Goal: Information Seeking & Learning: Find specific fact

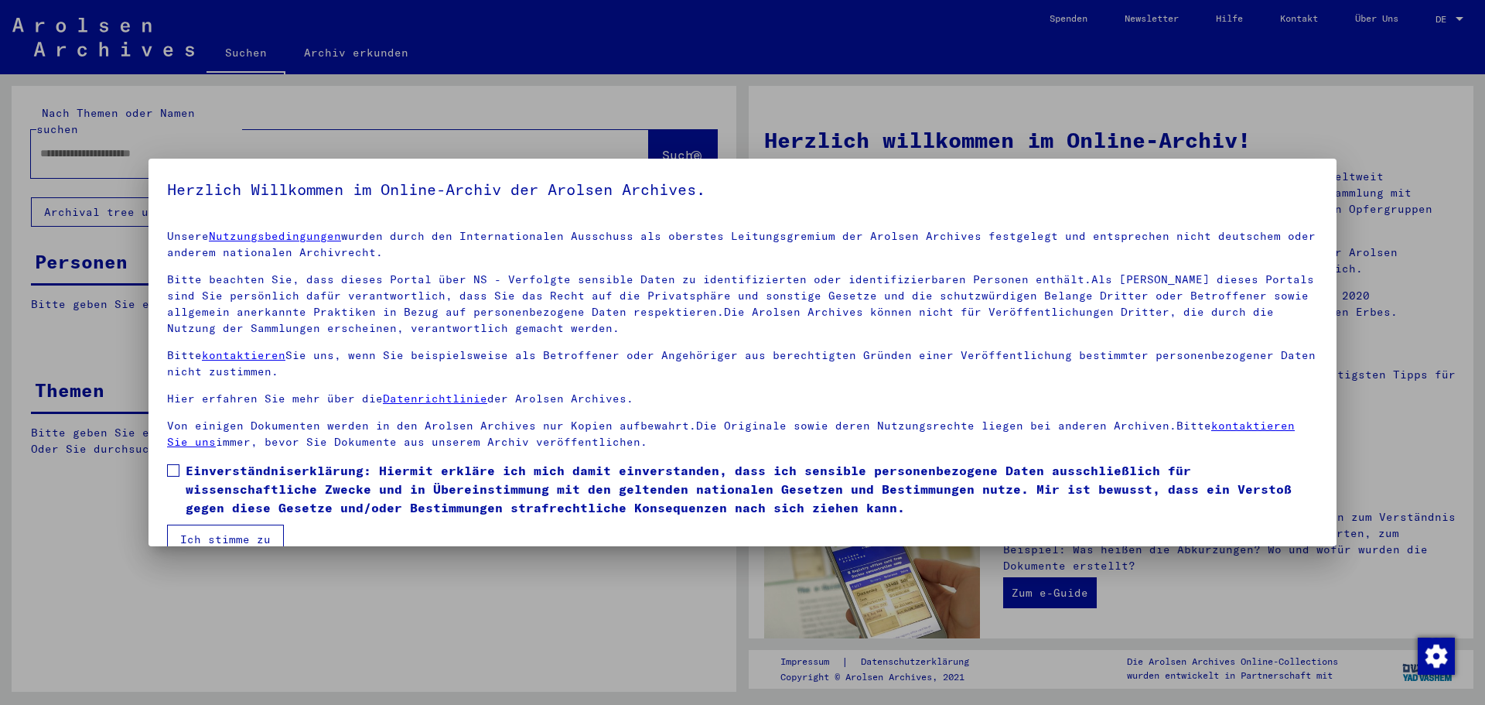
click at [166, 467] on mat-dialog-content "Unsere Nutzungsbedingungen wurden durch den Internationalen Ausschuss als obers…" at bounding box center [742, 385] width 1188 height 336
click at [169, 466] on span at bounding box center [173, 470] width 12 height 12
click at [203, 531] on button "Ich stimme zu" at bounding box center [225, 538] width 117 height 29
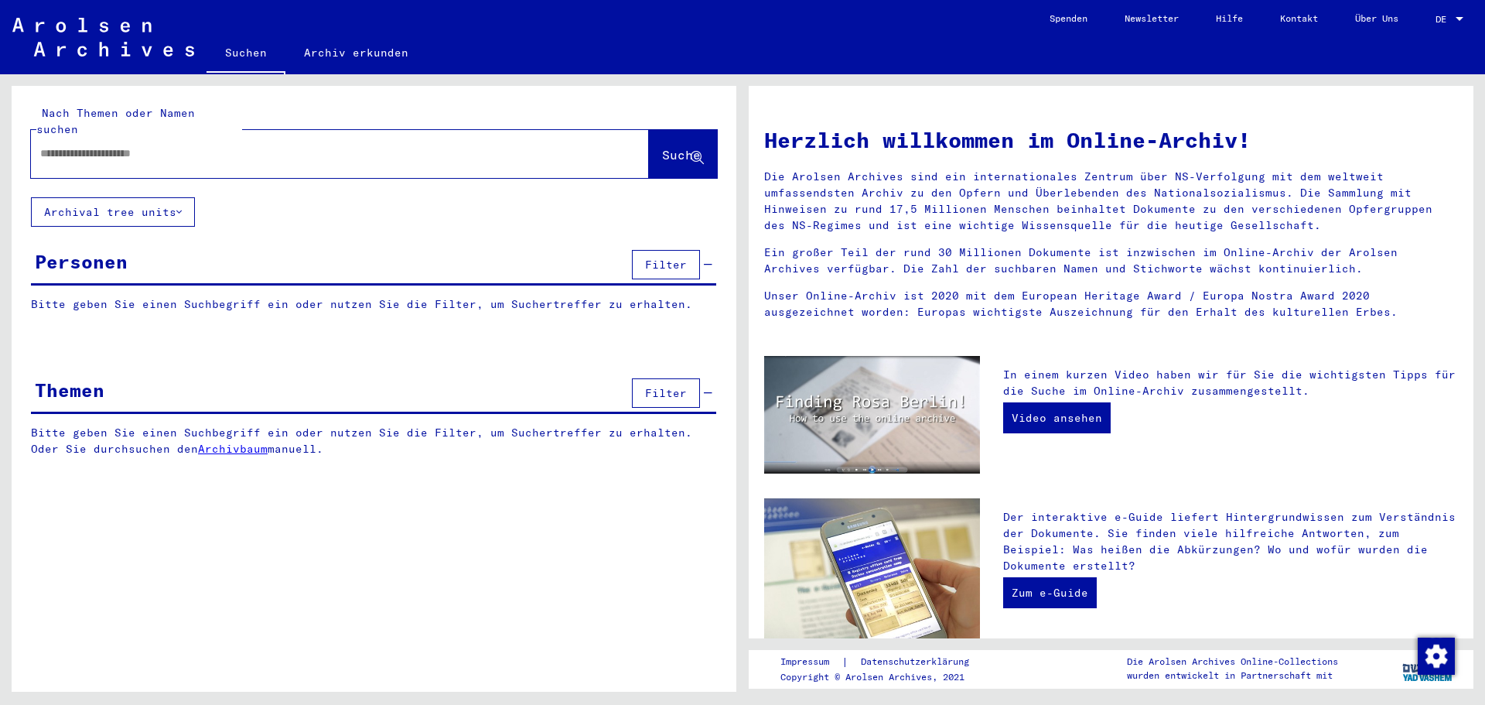
paste input "**********"
type input "**********"
click at [668, 147] on span "Suche" at bounding box center [681, 154] width 39 height 15
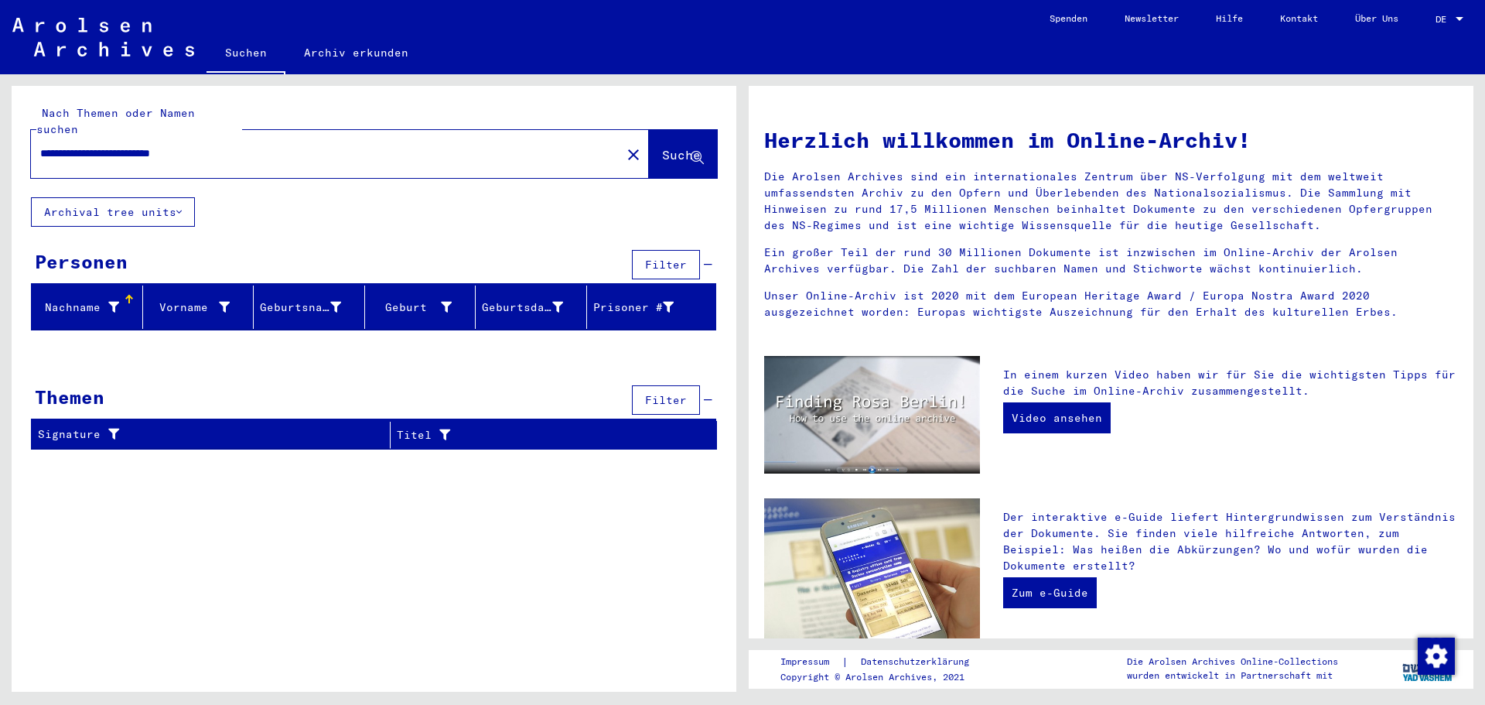
click at [99, 299] on div "Nachname" at bounding box center [78, 307] width 81 height 16
click at [297, 299] on div "Geburtsname" at bounding box center [300, 307] width 81 height 16
click at [1452, 14] on div at bounding box center [1459, 19] width 14 height 11
click at [1439, 32] on span "English" at bounding box center [1420, 28] width 38 height 12
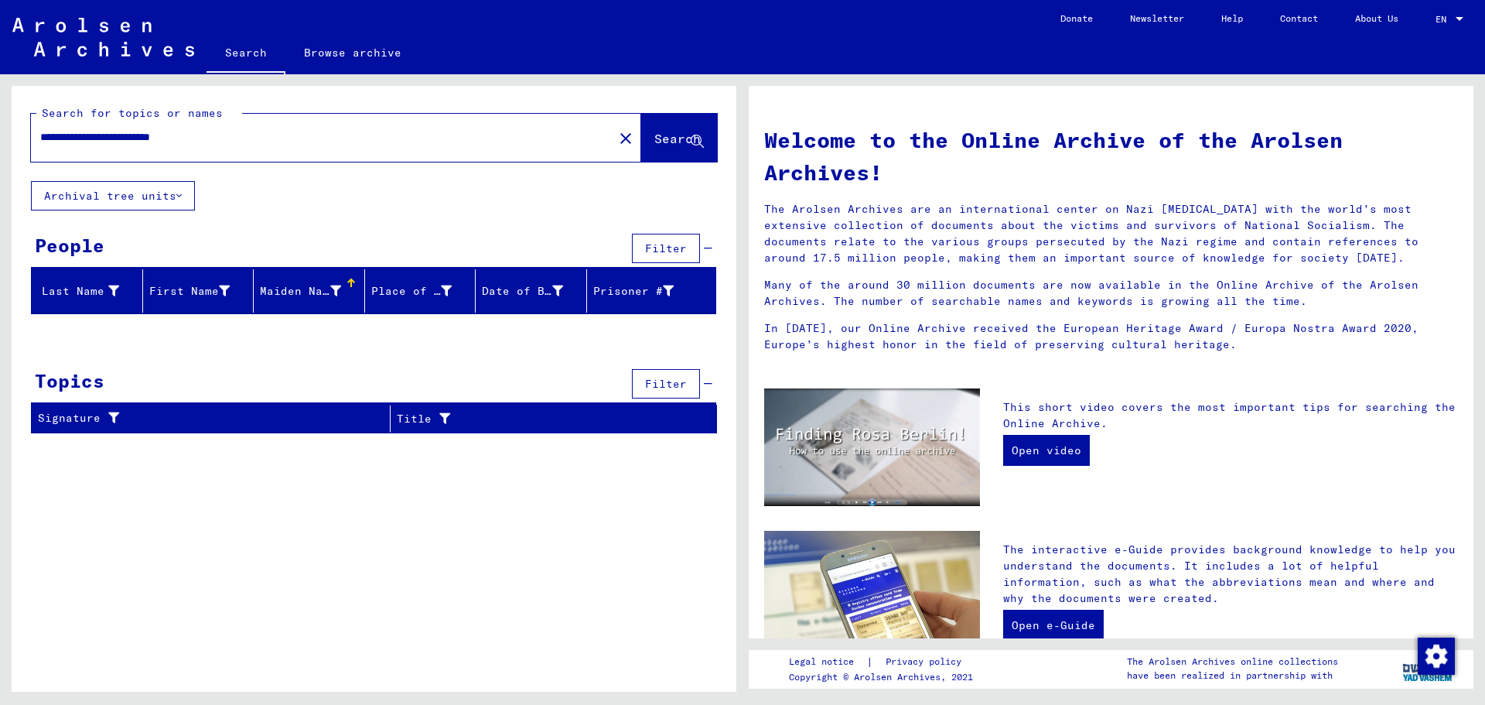
click at [1308, 16] on link "Contact" at bounding box center [1298, 18] width 75 height 37
